Goal: Task Accomplishment & Management: Manage account settings

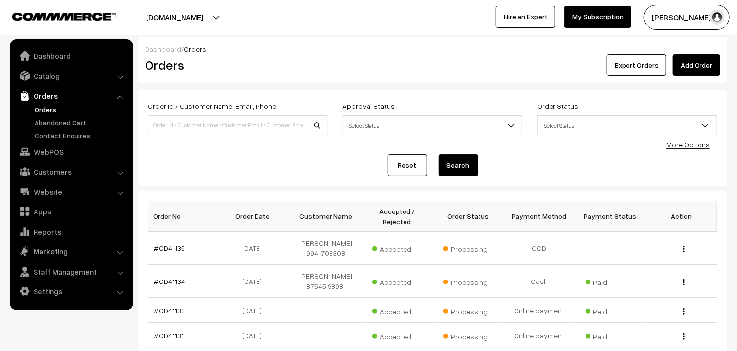
click at [43, 107] on link "Orders" at bounding box center [81, 110] width 98 height 10
click at [42, 110] on link "Orders" at bounding box center [81, 110] width 98 height 10
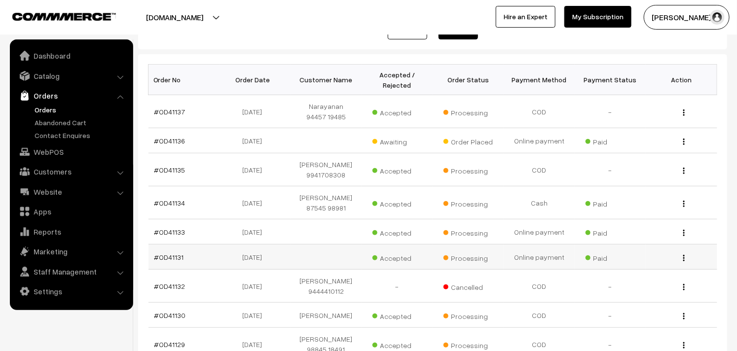
scroll to position [164, 0]
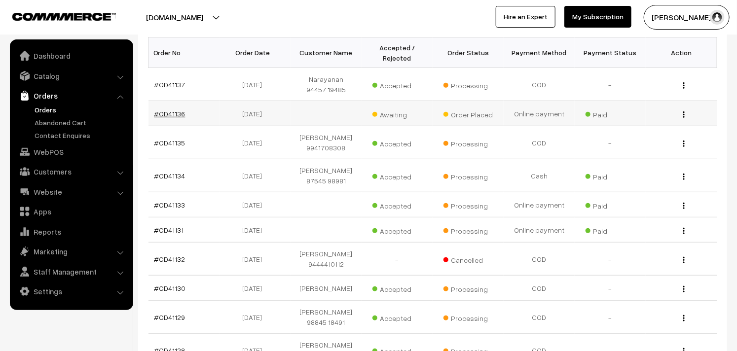
click at [178, 112] on link "#OD41136" at bounding box center [169, 113] width 31 height 8
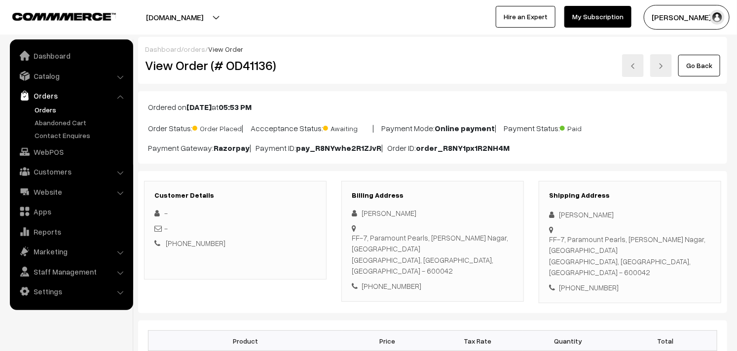
click at [694, 76] on div "Go Back" at bounding box center [531, 65] width 378 height 23
click at [50, 68] on link "Catalog" at bounding box center [70, 76] width 117 height 18
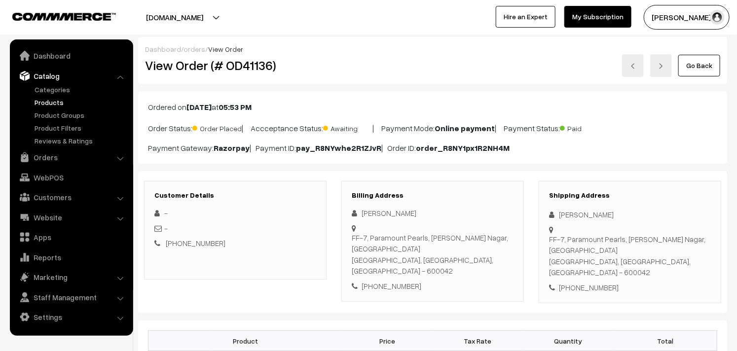
click at [45, 103] on link "Products" at bounding box center [81, 102] width 98 height 10
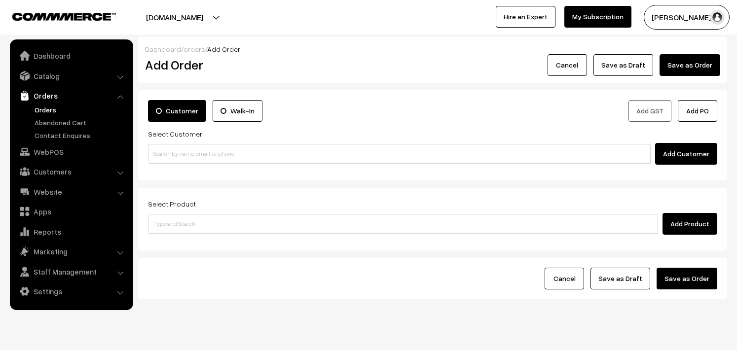
click at [193, 156] on input at bounding box center [399, 154] width 502 height 20
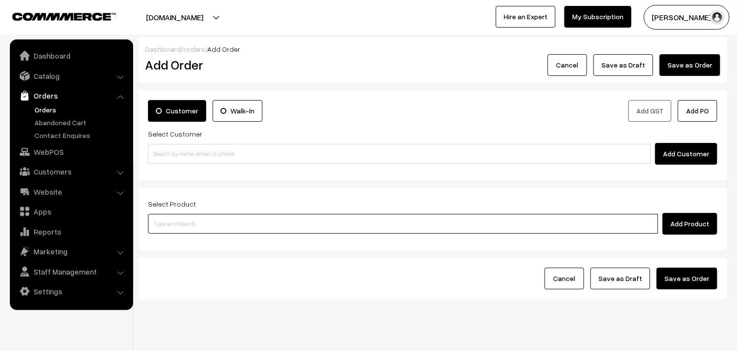
click at [198, 228] on input at bounding box center [403, 224] width 510 height 20
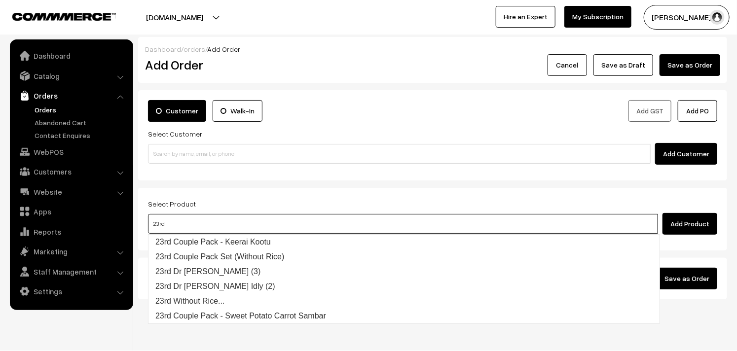
type input "23rd"
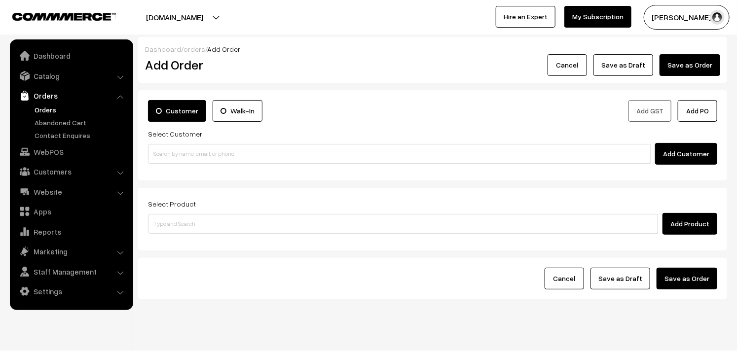
click at [51, 108] on link "Orders" at bounding box center [81, 110] width 98 height 10
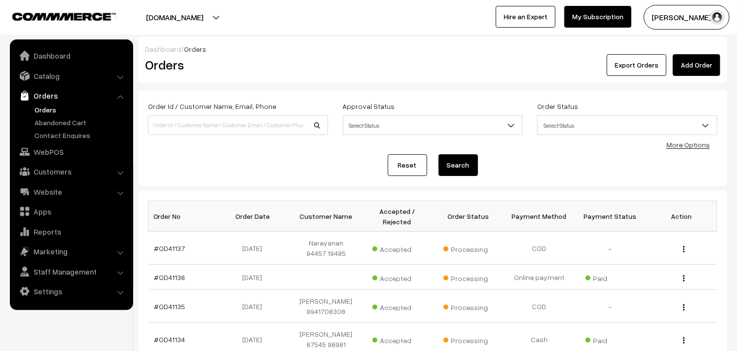
click at [48, 108] on link "Orders" at bounding box center [81, 110] width 98 height 10
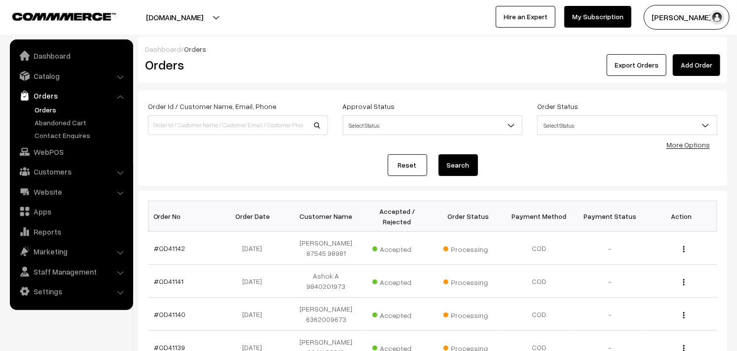
click at [43, 109] on link "Orders" at bounding box center [81, 110] width 98 height 10
